Goal: Use online tool/utility: Utilize a website feature to perform a specific function

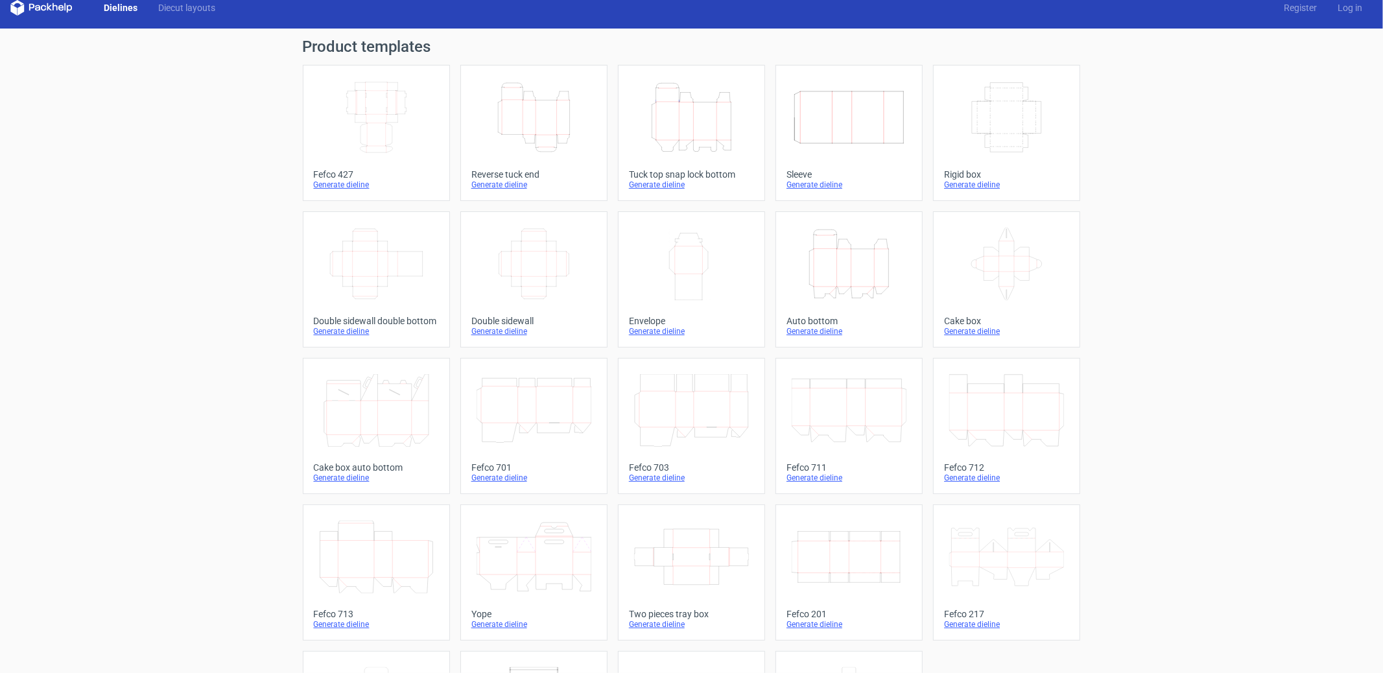
scroll to position [17, 0]
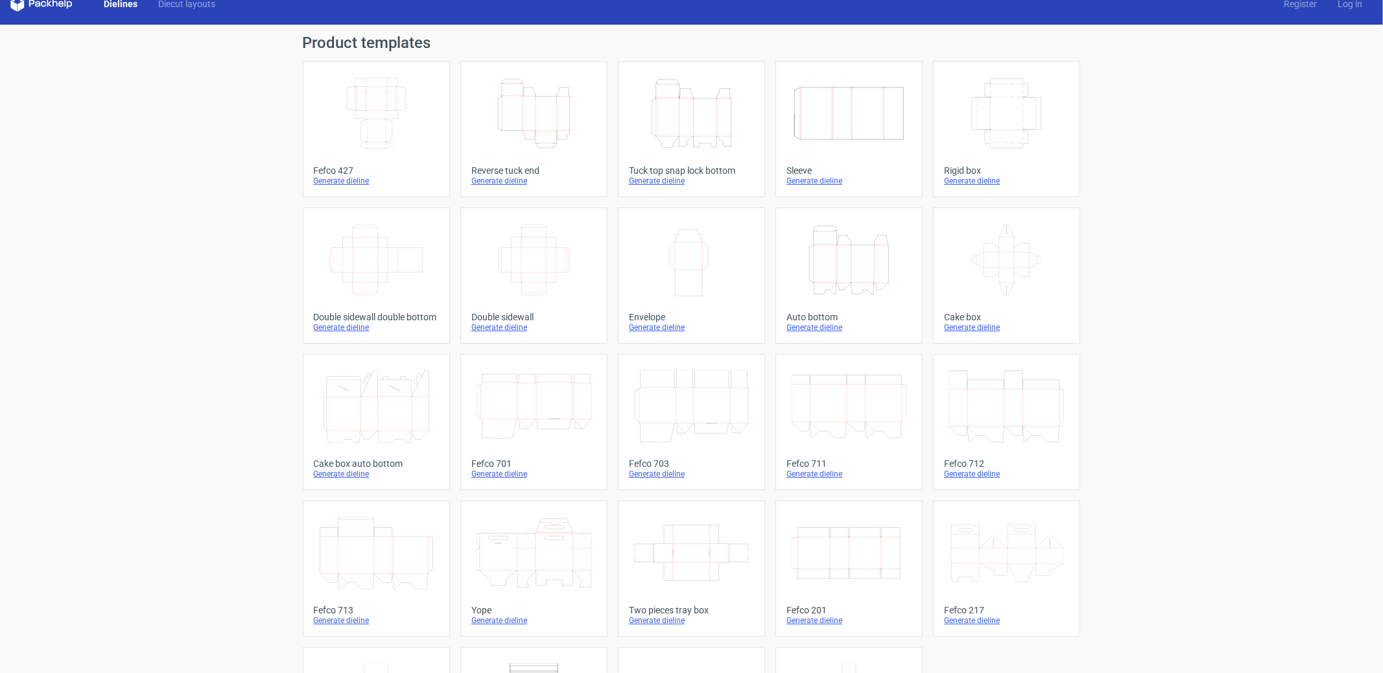
click at [507, 317] on div "Double sidewall" at bounding box center [534, 317] width 125 height 10
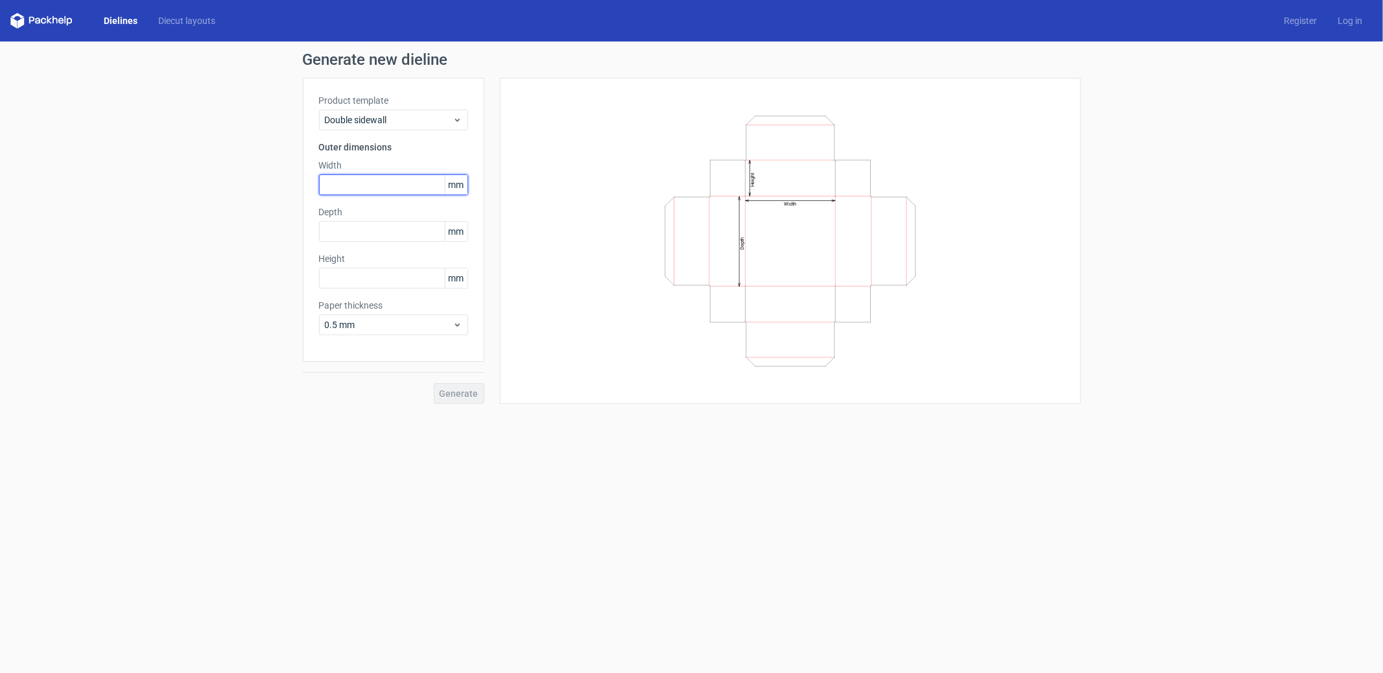
click at [344, 181] on input "text" at bounding box center [393, 184] width 149 height 21
type input "380"
click at [363, 230] on input "text" at bounding box center [393, 231] width 149 height 21
type input "280"
click at [350, 289] on div "Product template Double sidewall Outer dimensions Width 380 mm Depth 280 mm Hei…" at bounding box center [394, 220] width 182 height 284
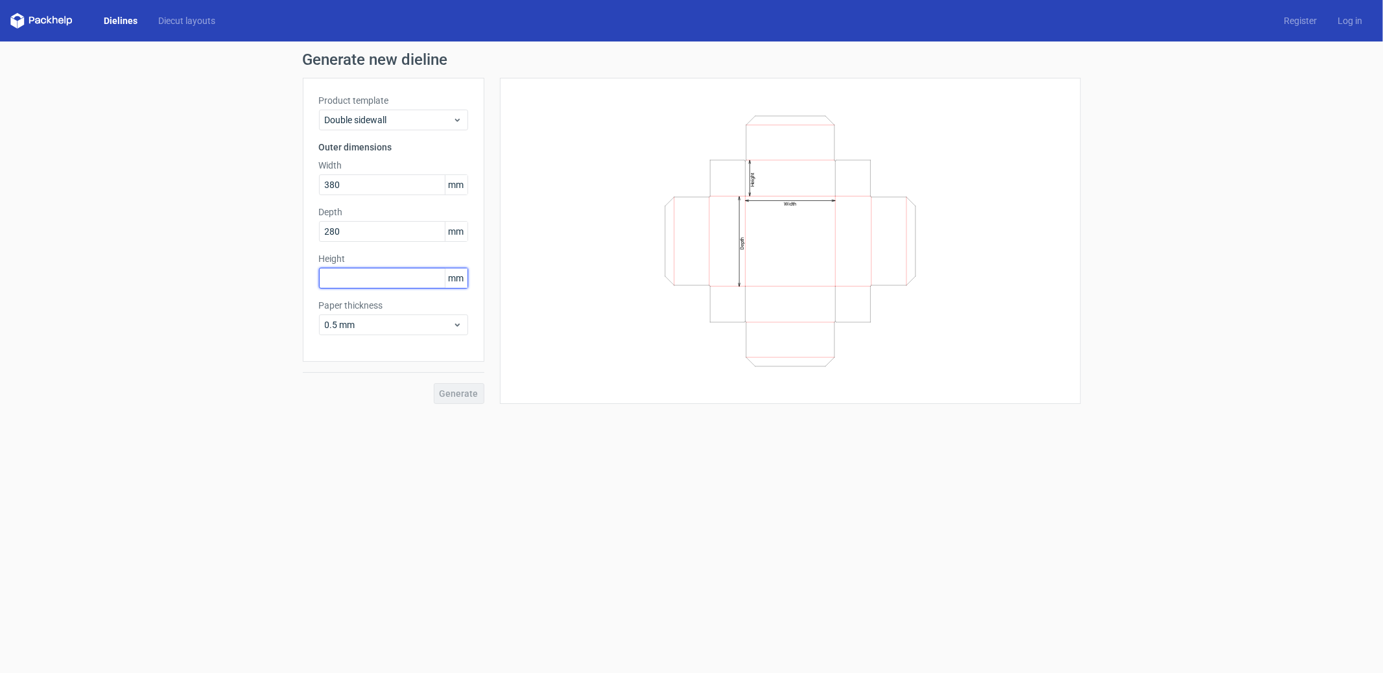
click at [356, 285] on input "text" at bounding box center [393, 278] width 149 height 21
type input "120"
click at [441, 391] on button "Generate" at bounding box center [459, 393] width 51 height 21
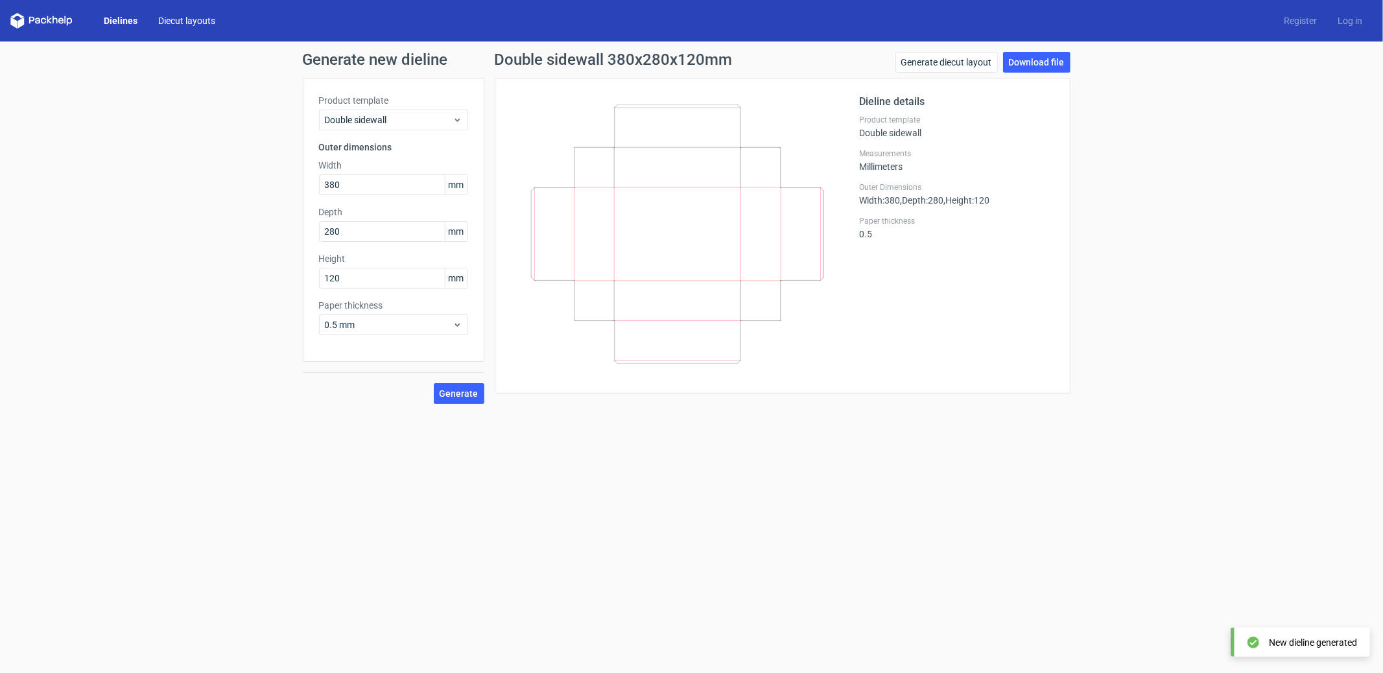
click at [184, 25] on link "Diecut layouts" at bounding box center [187, 20] width 78 height 13
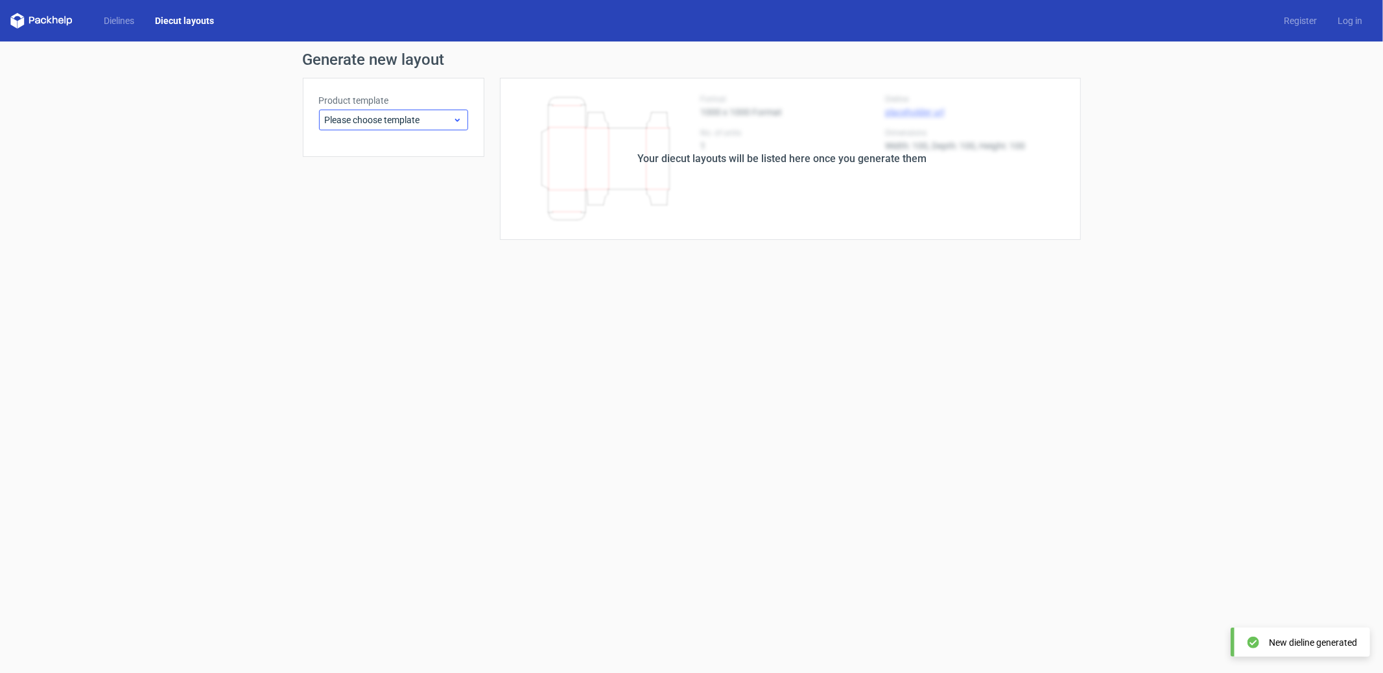
drag, startPoint x: 416, startPoint y: 142, endPoint x: 409, endPoint y: 112, distance: 30.7
click at [415, 138] on div "Product template Please choose template" at bounding box center [394, 117] width 182 height 79
click at [409, 113] on div "Please choose template" at bounding box center [393, 120] width 149 height 21
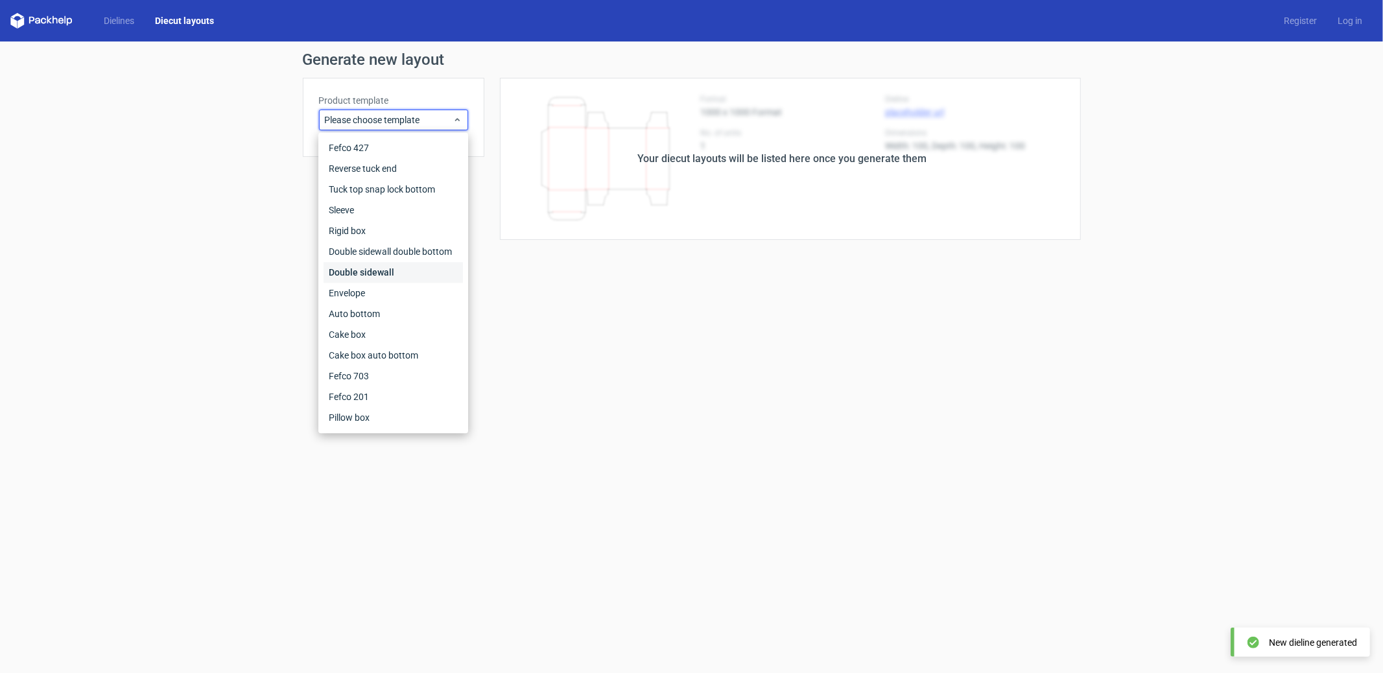
click at [390, 272] on div "Double sidewall" at bounding box center [393, 272] width 139 height 21
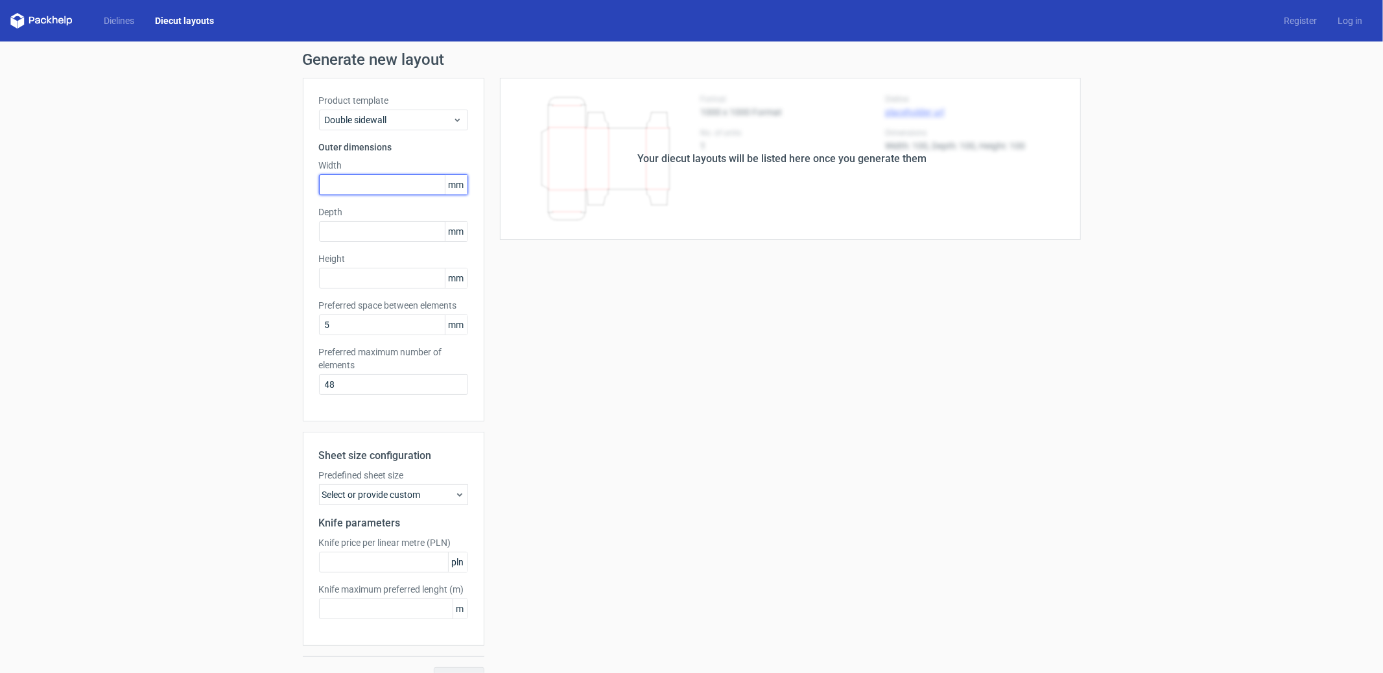
click at [377, 191] on input "text" at bounding box center [393, 184] width 149 height 21
type input "380"
click at [403, 232] on input "text" at bounding box center [393, 231] width 149 height 21
type input "280"
click at [372, 280] on input "text" at bounding box center [393, 278] width 149 height 21
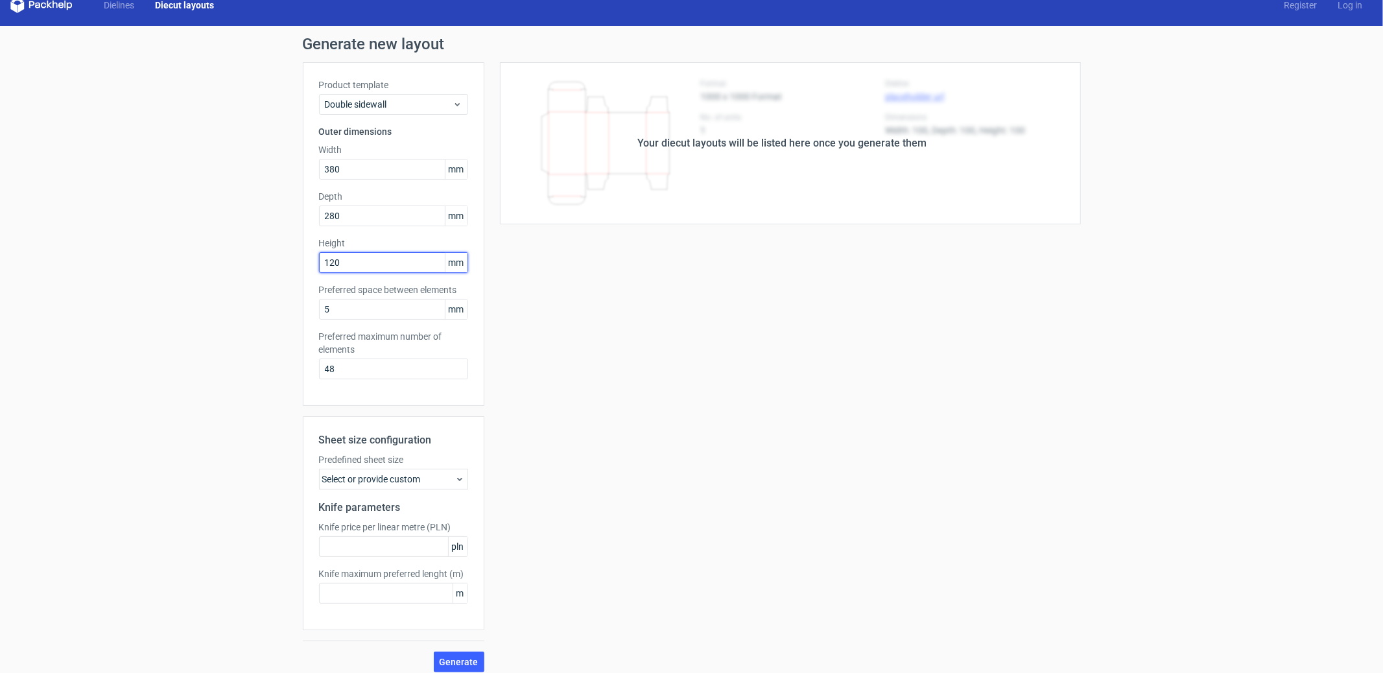
scroll to position [23, 0]
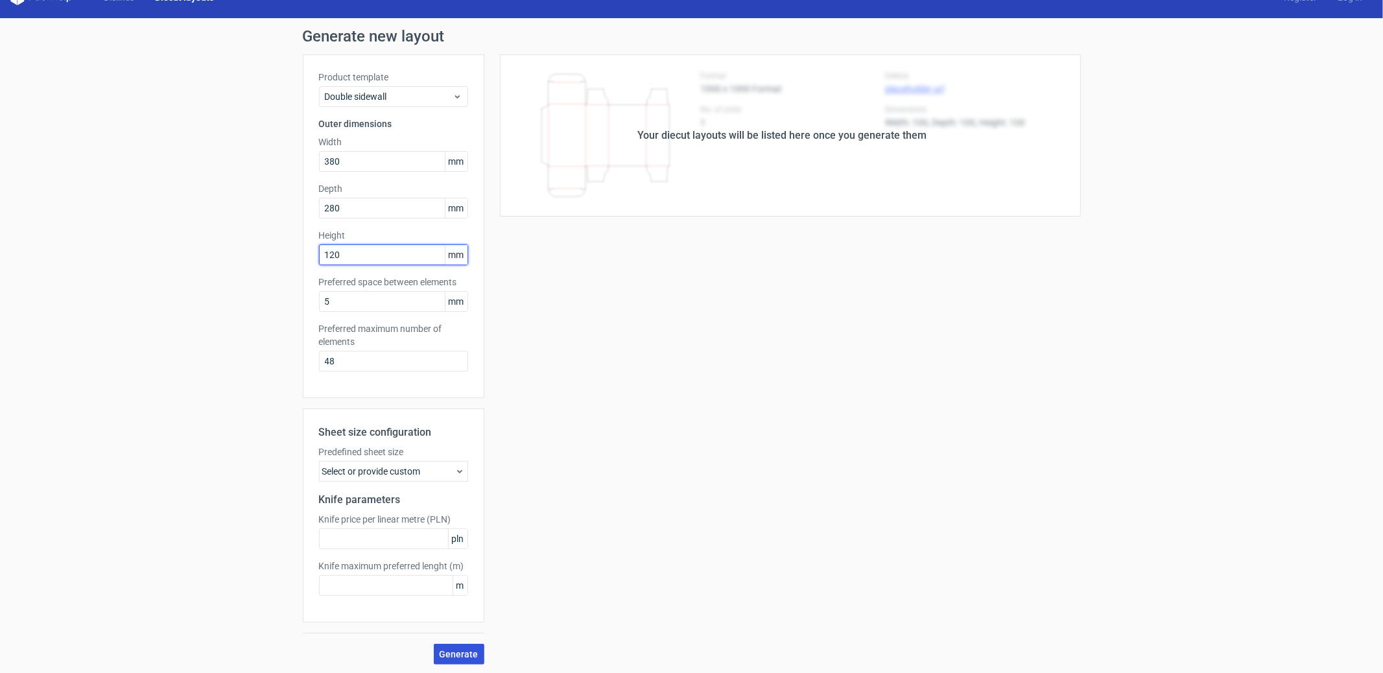
type input "120"
click at [470, 650] on span "Generate" at bounding box center [459, 654] width 39 height 9
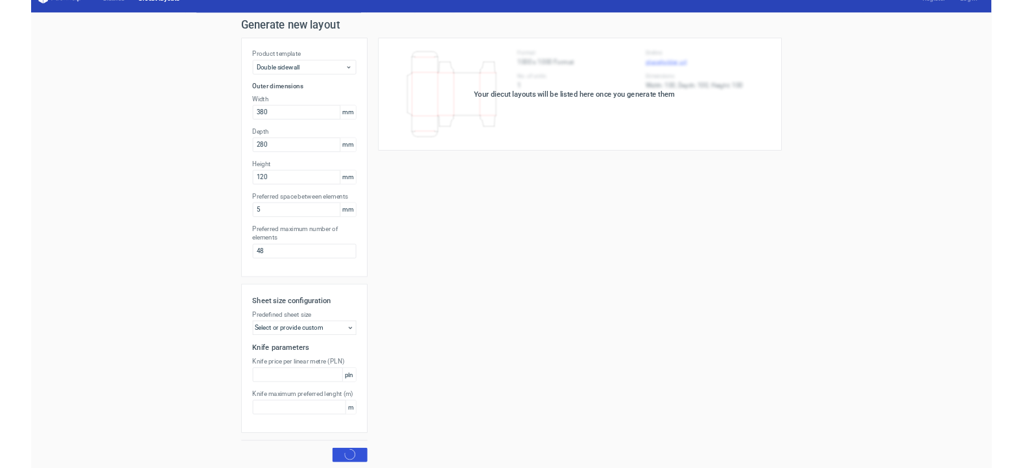
scroll to position [0, 0]
